Goal: Information Seeking & Learning: Find contact information

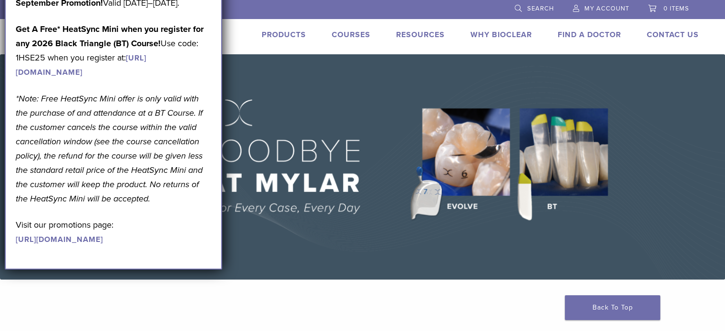
click at [358, 95] on img at bounding box center [362, 167] width 725 height 226
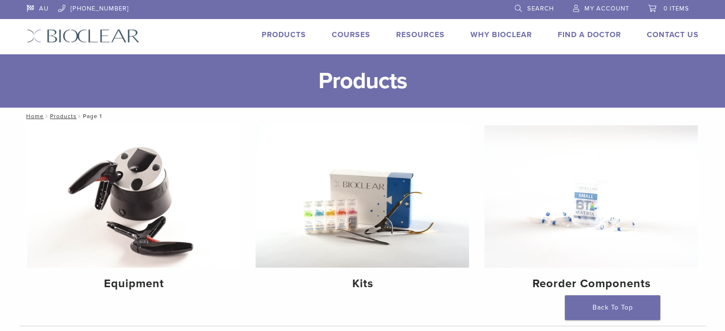
click at [586, 35] on link "Find A Doctor" at bounding box center [589, 35] width 63 height 10
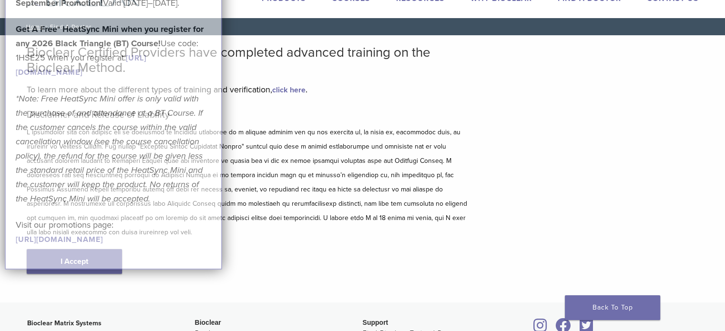
scroll to position [95, 0]
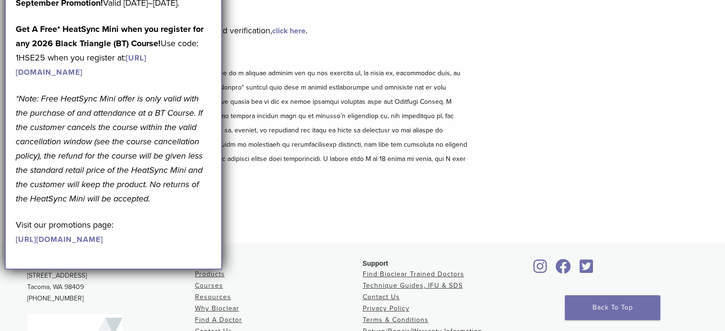
click at [571, 72] on div "Bioclear Certified Providers have completed advanced training on the Bioclear M…" at bounding box center [363, 110] width 687 height 268
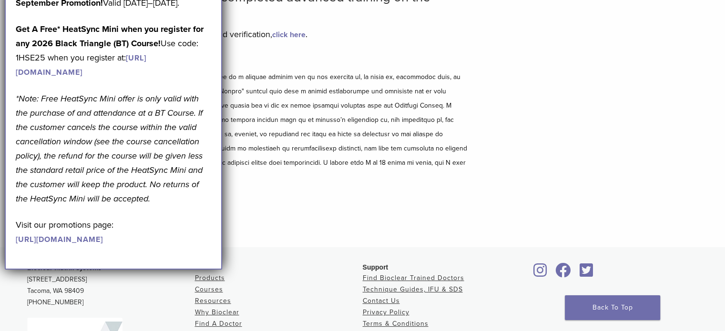
scroll to position [0, 0]
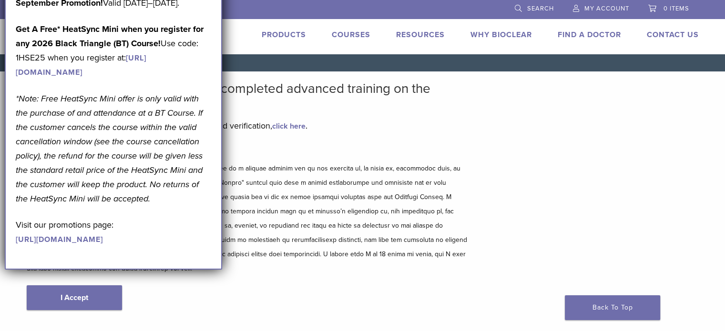
click at [339, 140] on div "Bioclear Certified Providers have completed advanced training on the Bioclear M…" at bounding box center [249, 205] width 444 height 248
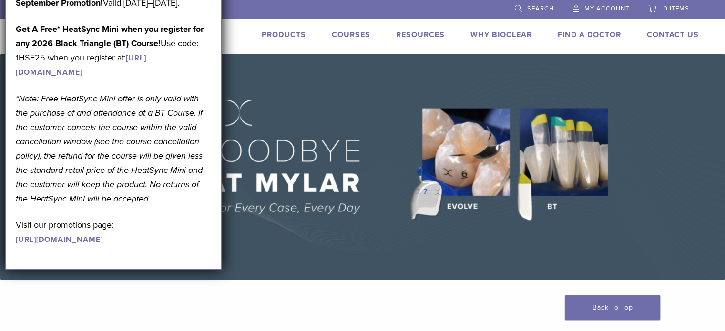
click at [584, 32] on link "Find A Doctor" at bounding box center [589, 35] width 63 height 10
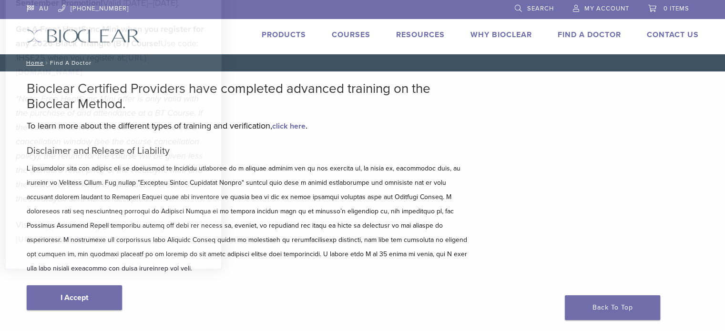
click at [68, 245] on link "[URL][DOMAIN_NAME]" at bounding box center [59, 240] width 87 height 10
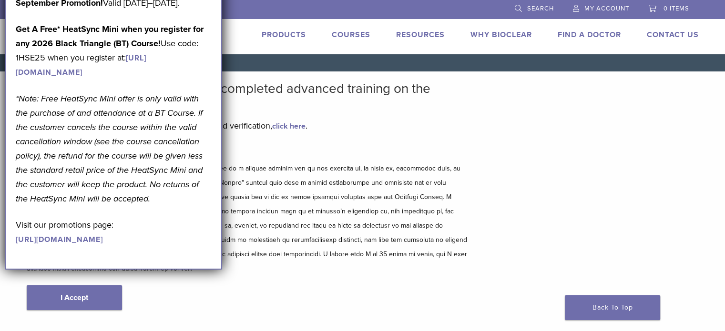
click at [592, 34] on link "Find A Doctor" at bounding box center [589, 35] width 63 height 10
click at [289, 125] on link "click here" at bounding box center [288, 127] width 33 height 10
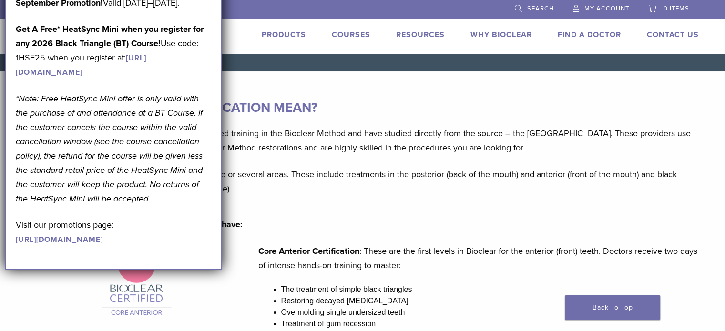
click at [592, 31] on link "Find A Doctor" at bounding box center [589, 35] width 63 height 10
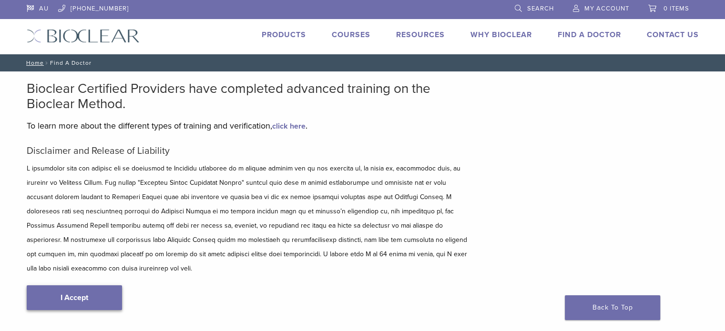
click at [80, 286] on link "I Accept" at bounding box center [74, 298] width 95 height 25
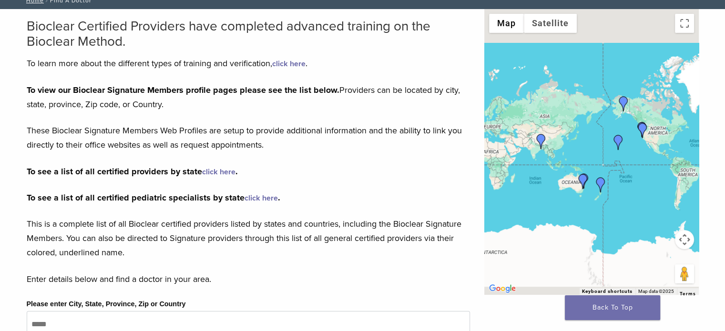
scroll to position [191, 0]
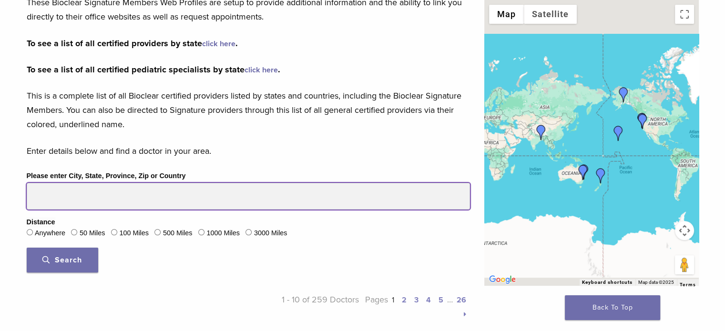
click at [70, 192] on input "Please enter City, State, Province, Zip or Country" at bounding box center [249, 196] width 444 height 27
type input "*********"
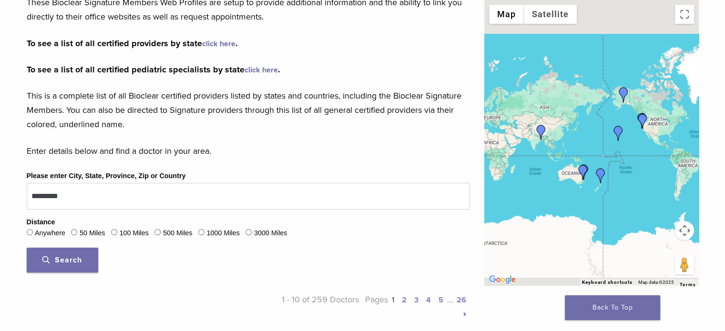
click at [116, 228] on div "100 Miles" at bounding box center [130, 234] width 38 height 12
click at [62, 257] on span "Search" at bounding box center [62, 261] width 40 height 10
click at [71, 261] on span "Search" at bounding box center [62, 261] width 40 height 10
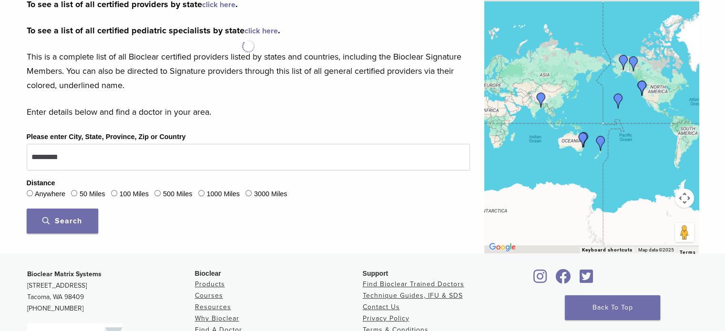
scroll to position [286, 0]
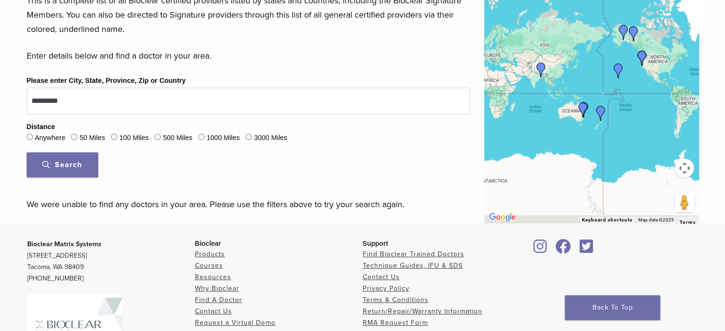
click at [586, 105] on img "Dr. Geoffrey Wan" at bounding box center [583, 110] width 15 height 15
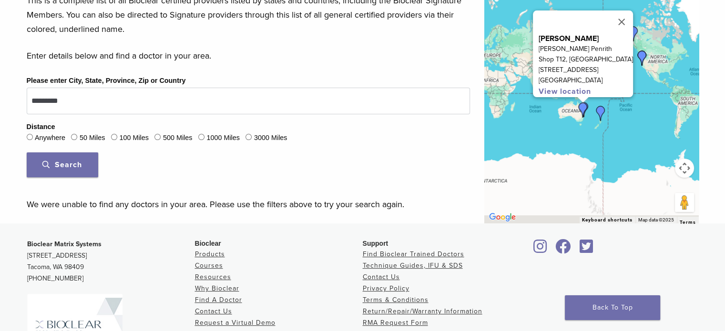
click at [57, 164] on span "Search" at bounding box center [62, 165] width 40 height 10
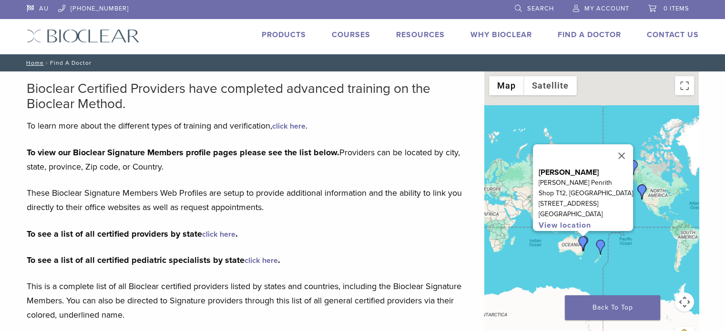
scroll to position [48, 0]
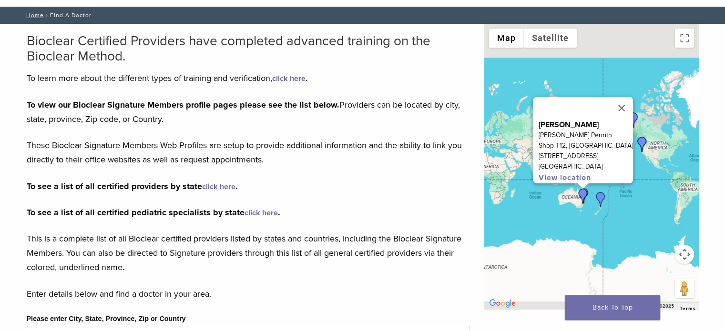
click at [210, 183] on link "click here" at bounding box center [218, 187] width 33 height 10
